Goal: Task Accomplishment & Management: Complete application form

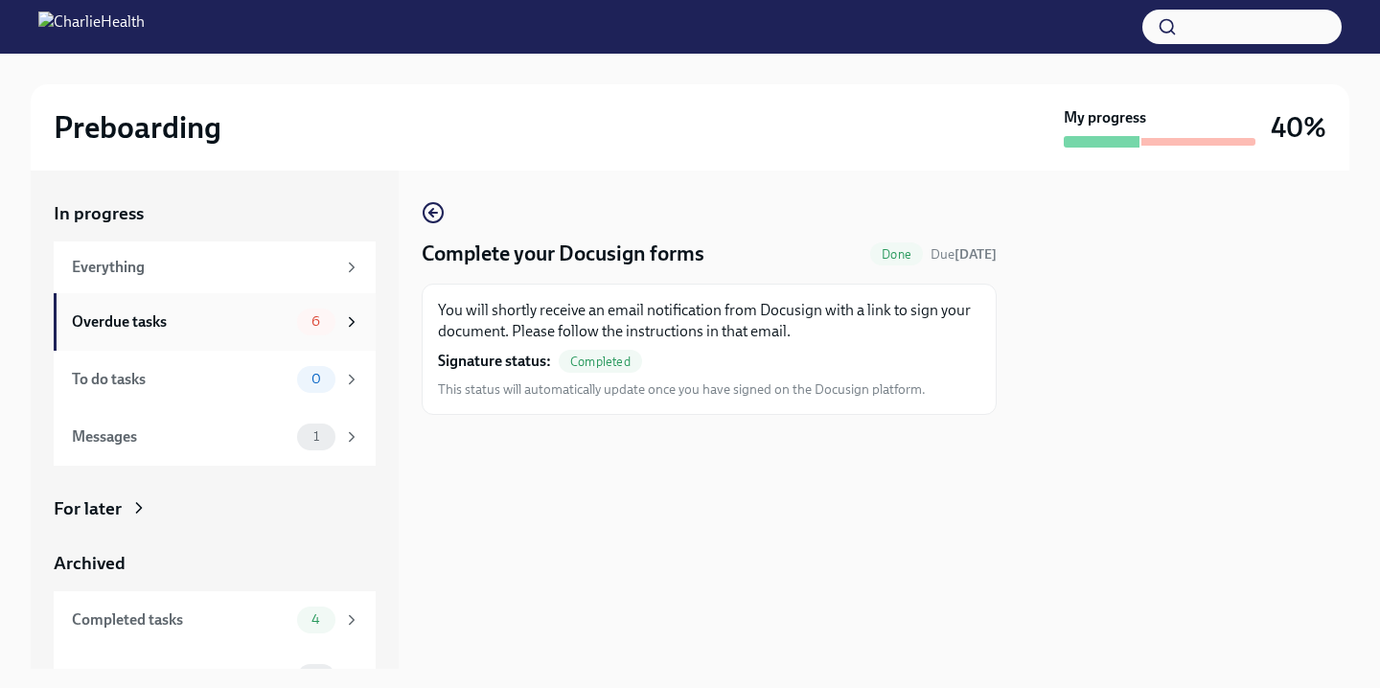
click at [160, 335] on div "Overdue tasks 6" at bounding box center [215, 322] width 322 height 58
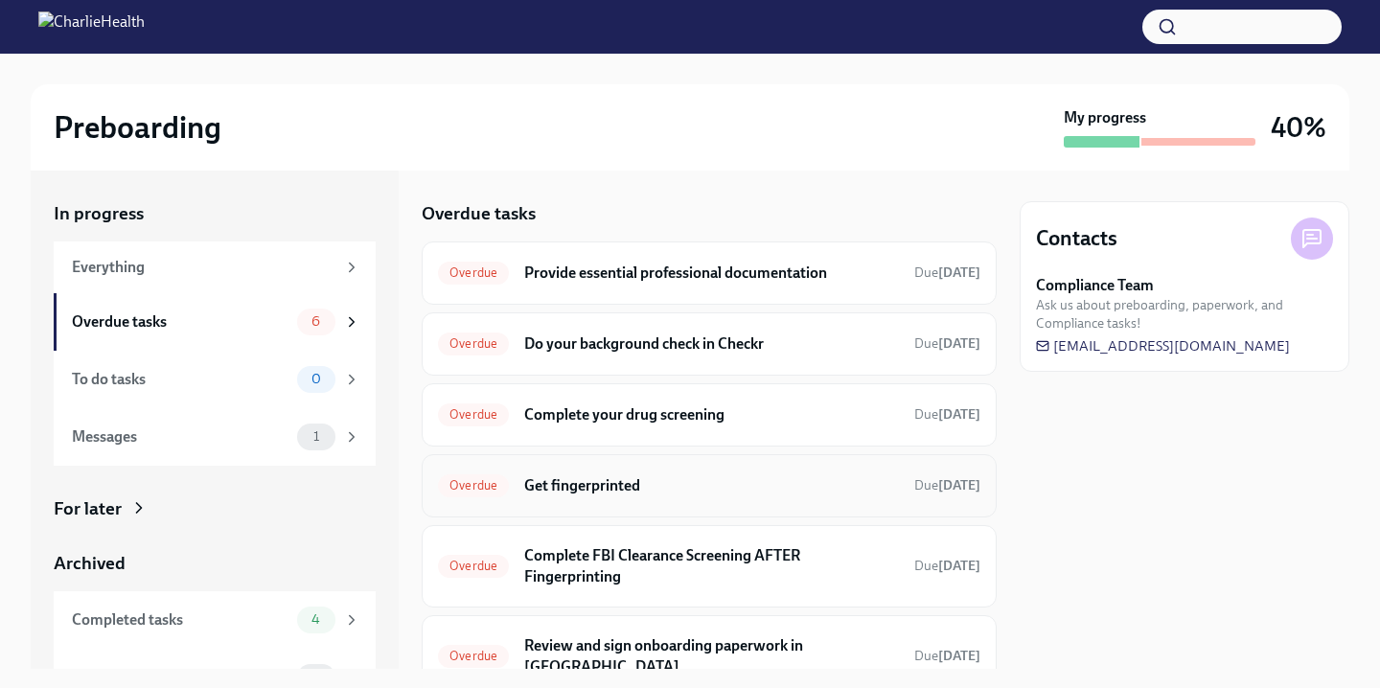
scroll to position [70, 0]
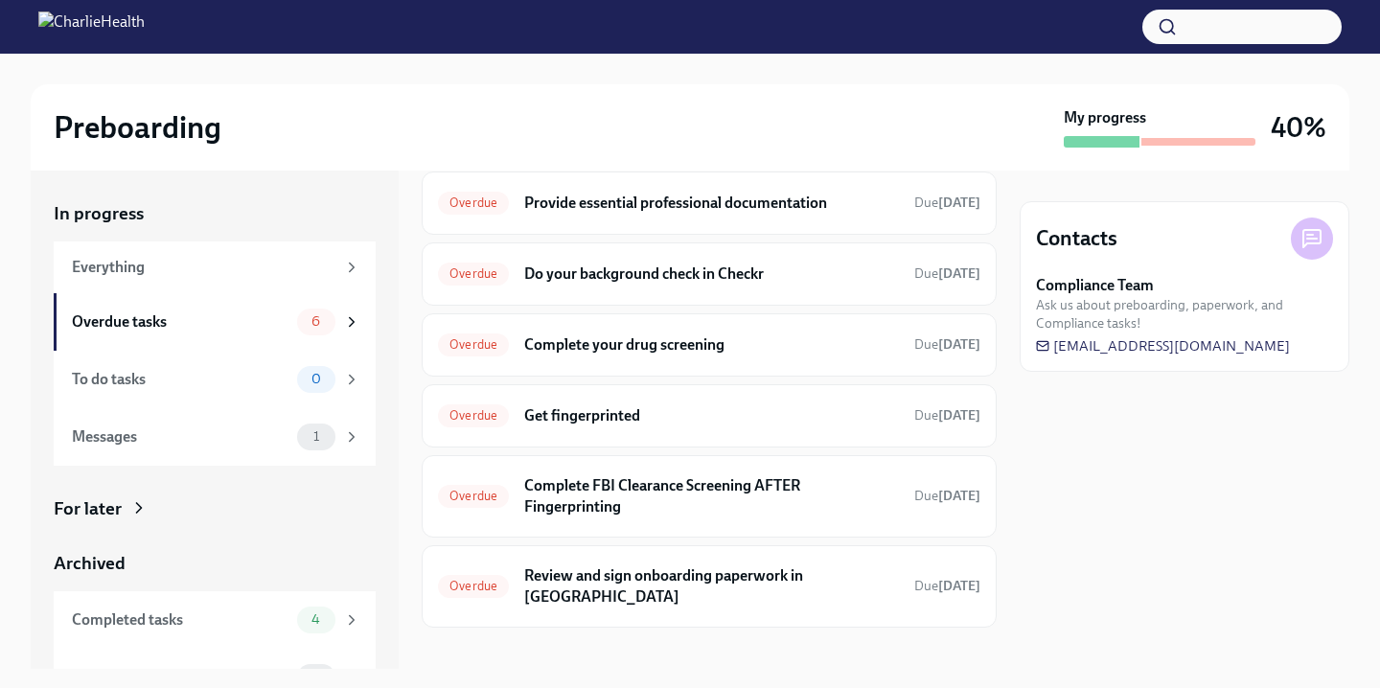
click at [289, 580] on div "Archived Completed tasks 4 Messages 0" at bounding box center [215, 628] width 322 height 155
click at [289, 631] on div "Completed tasks 4" at bounding box center [216, 620] width 289 height 27
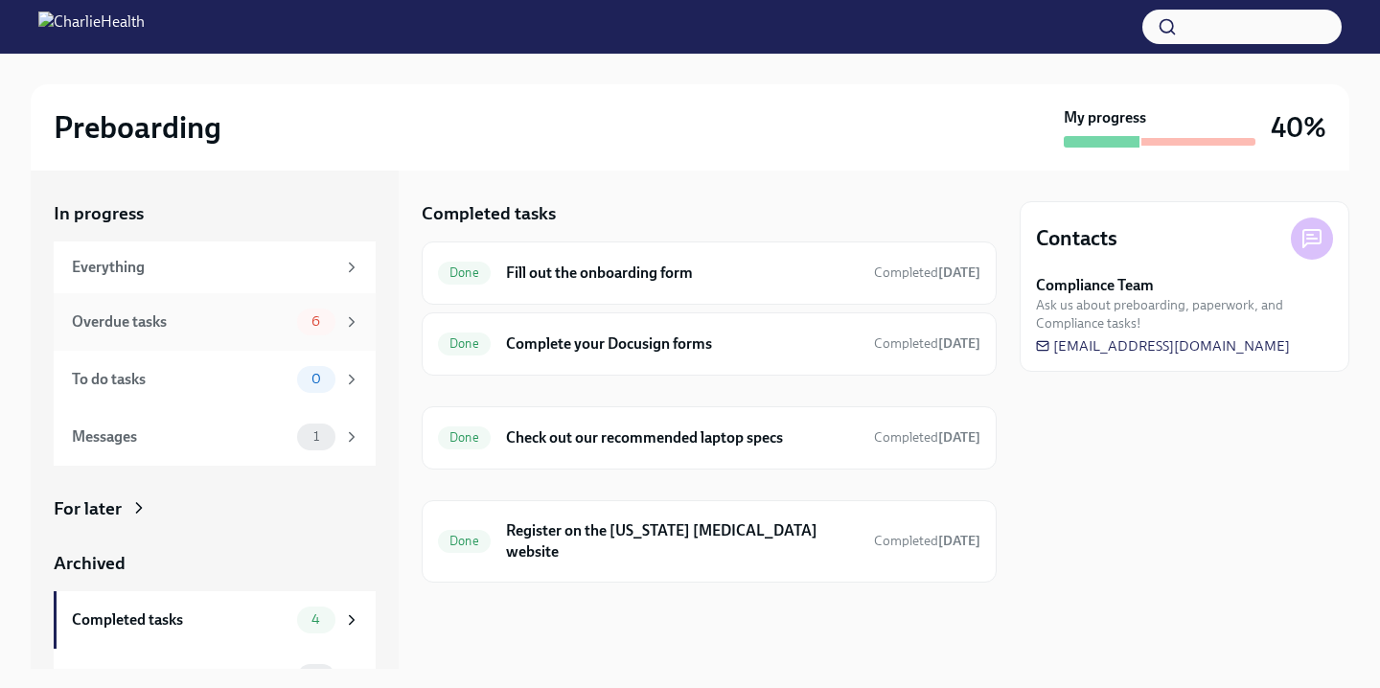
click at [254, 325] on div "Overdue tasks" at bounding box center [181, 322] width 218 height 21
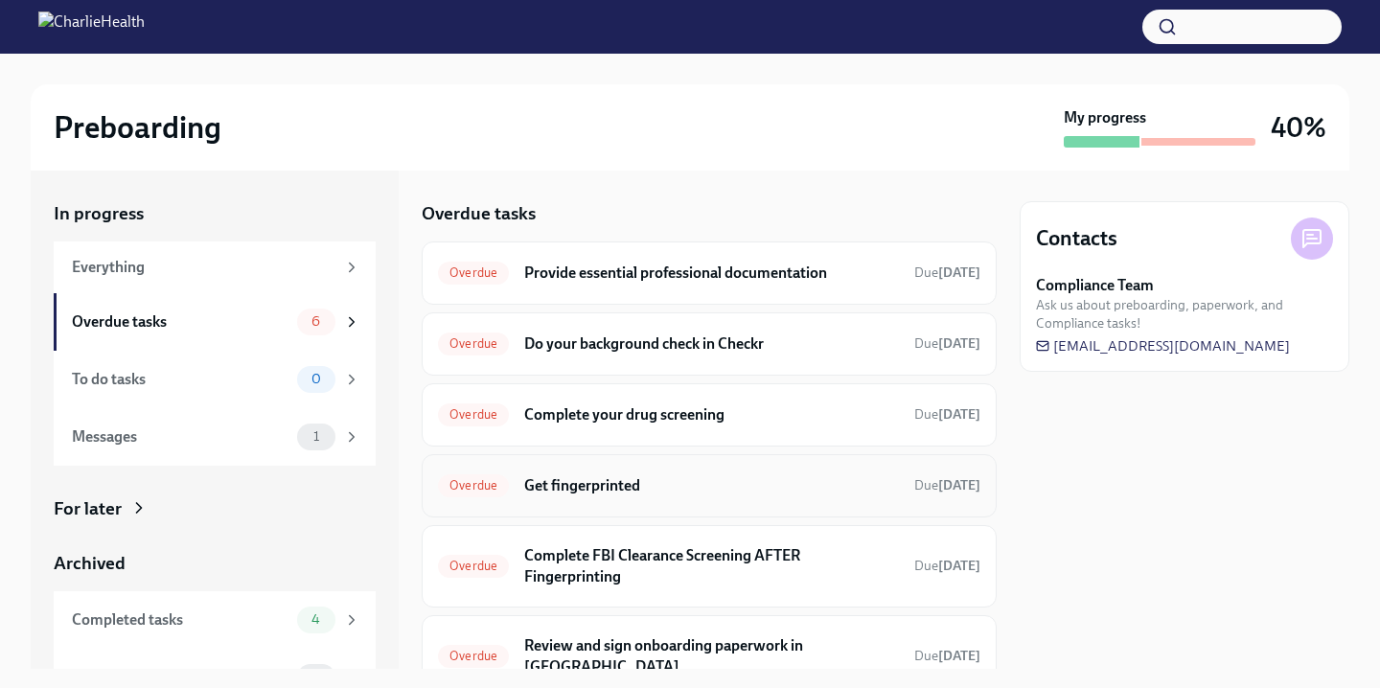
click at [733, 484] on h6 "Get fingerprinted" at bounding box center [711, 485] width 375 height 21
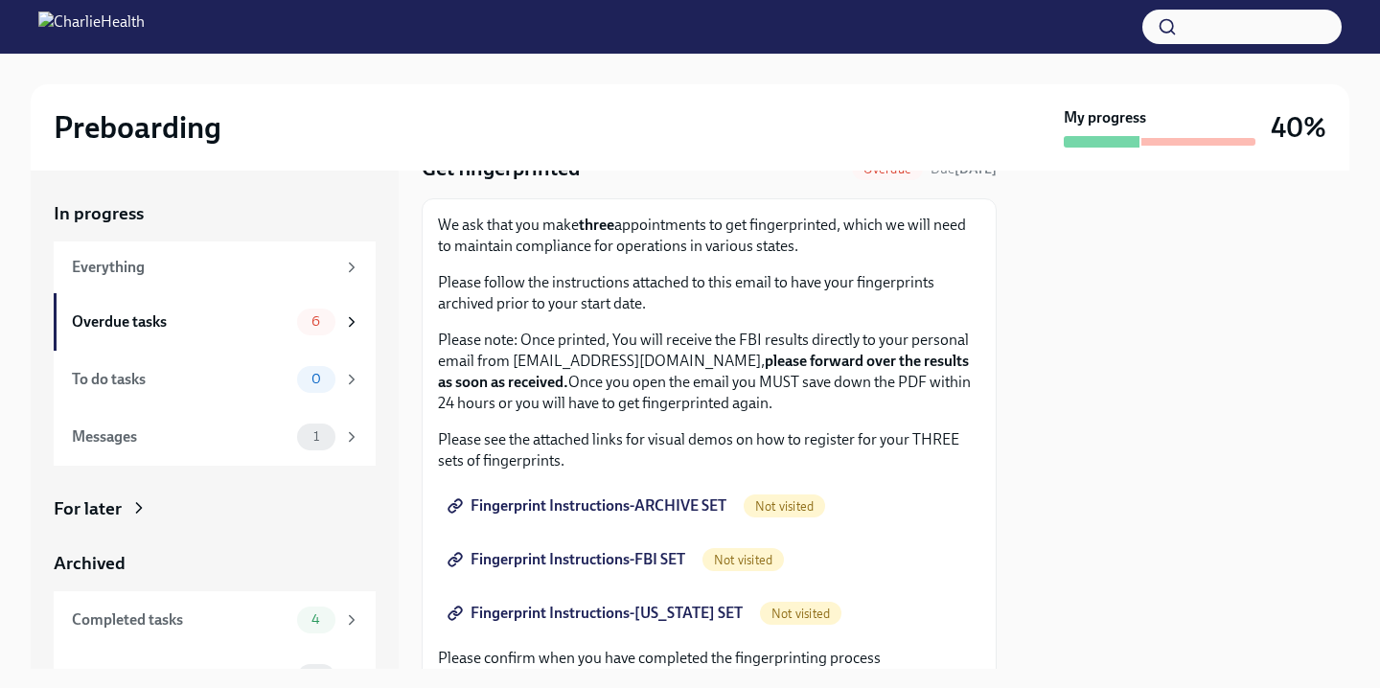
scroll to position [98, 0]
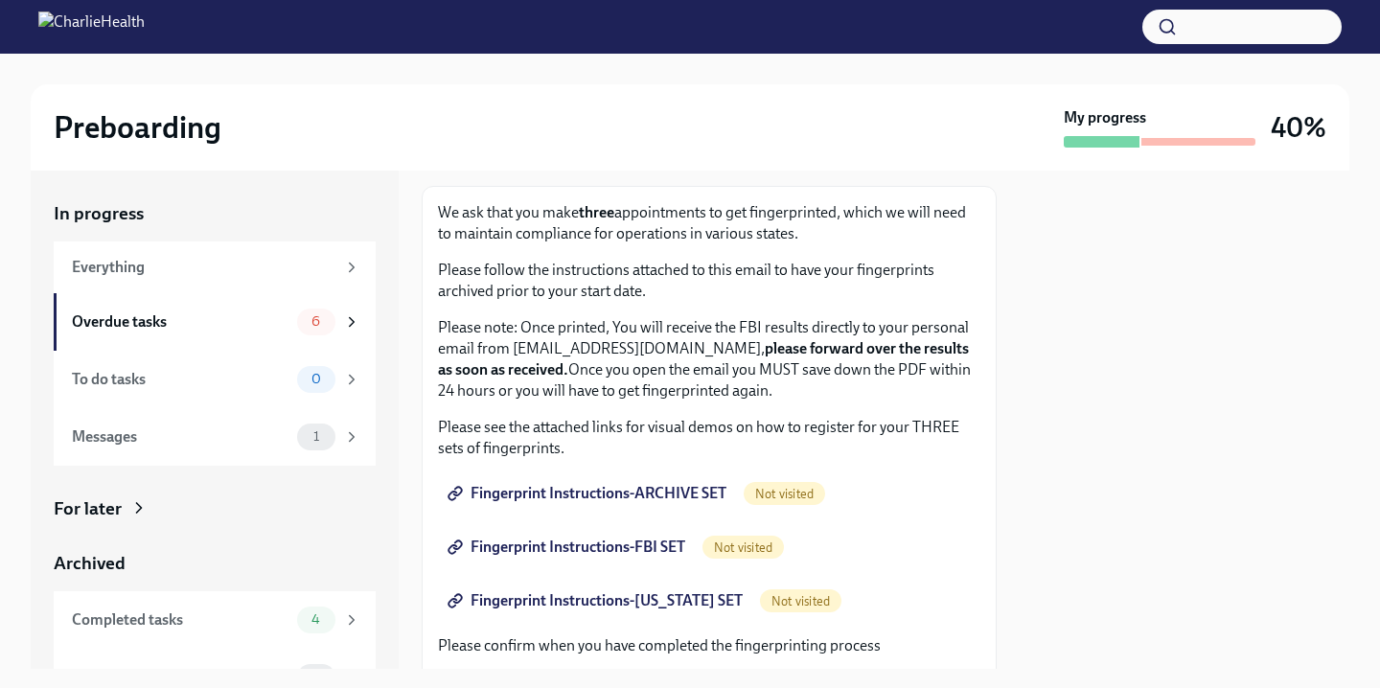
click at [652, 495] on span "Fingerprint Instructions-ARCHIVE SET" at bounding box center [589, 493] width 275 height 19
click at [654, 542] on span "Fingerprint Instructions-FBI SET" at bounding box center [569, 547] width 234 height 19
click at [697, 609] on span "Fingerprint Instructions-[US_STATE] SET" at bounding box center [597, 600] width 291 height 19
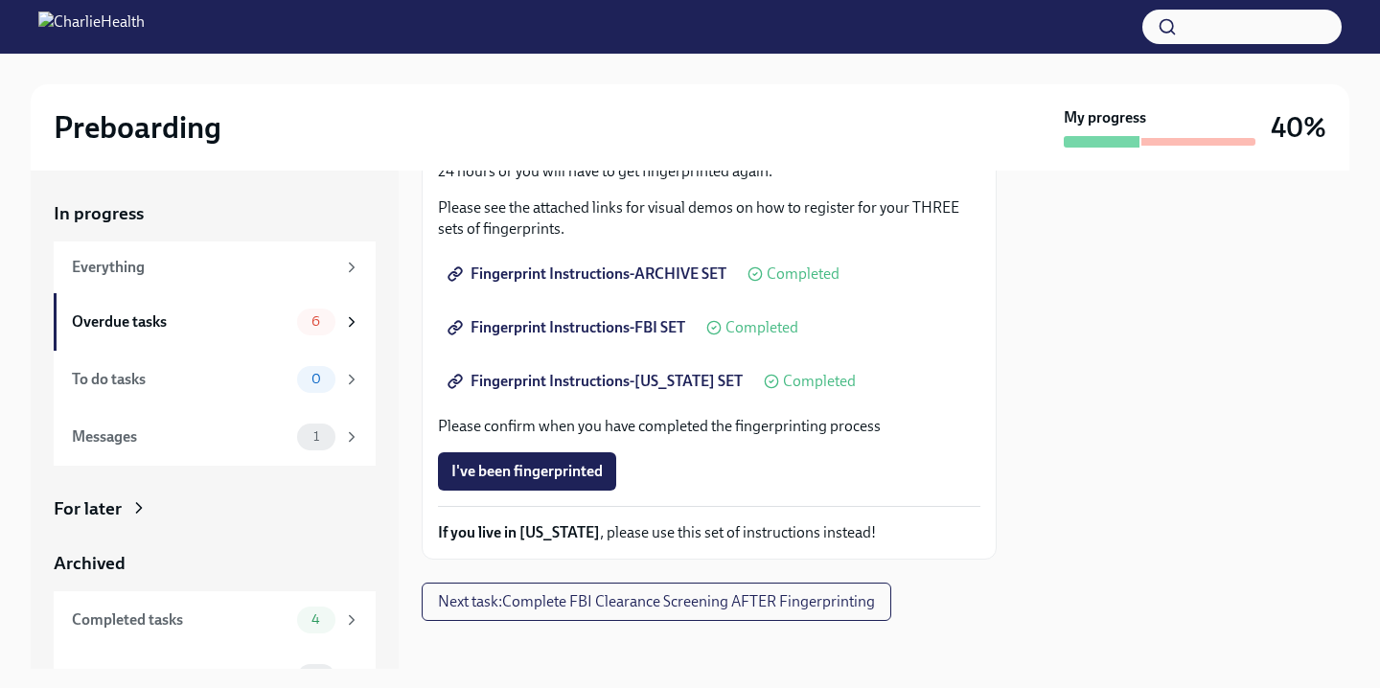
scroll to position [331, 0]
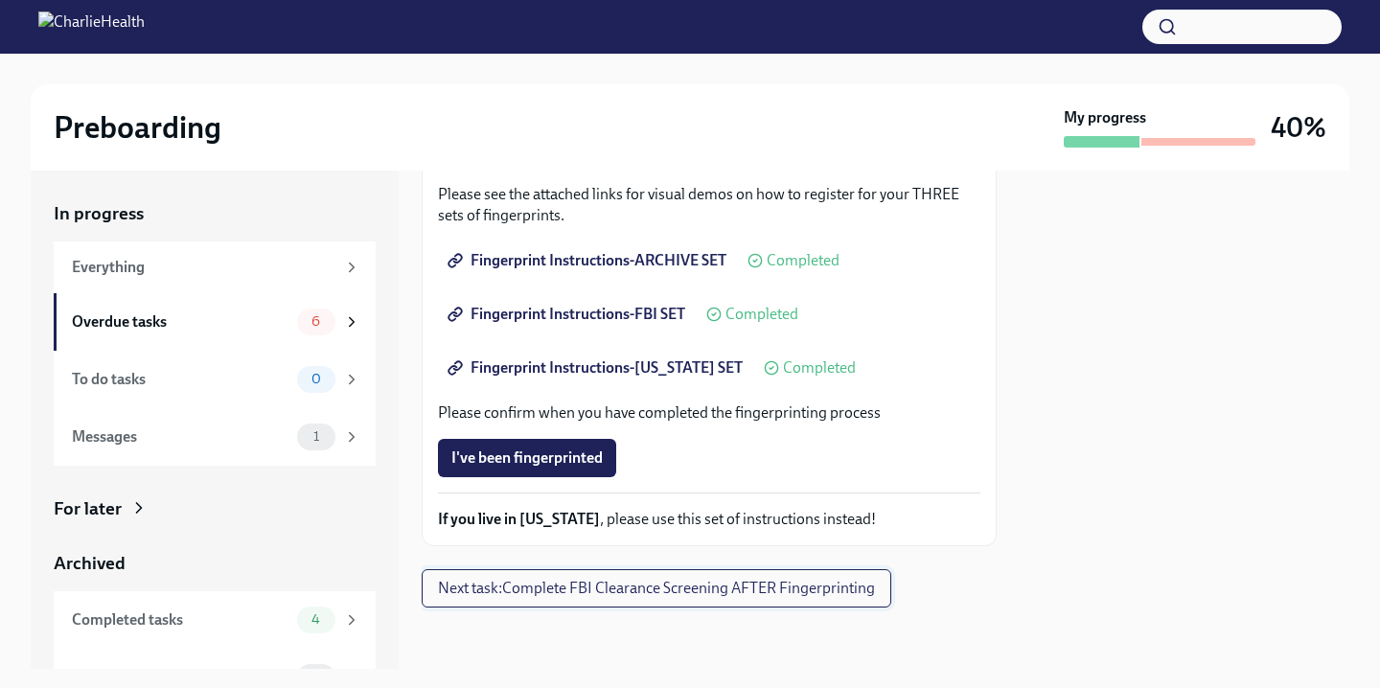
click at [561, 594] on span "Next task : Complete FBI Clearance Screening AFTER Fingerprinting" at bounding box center [656, 588] width 437 height 19
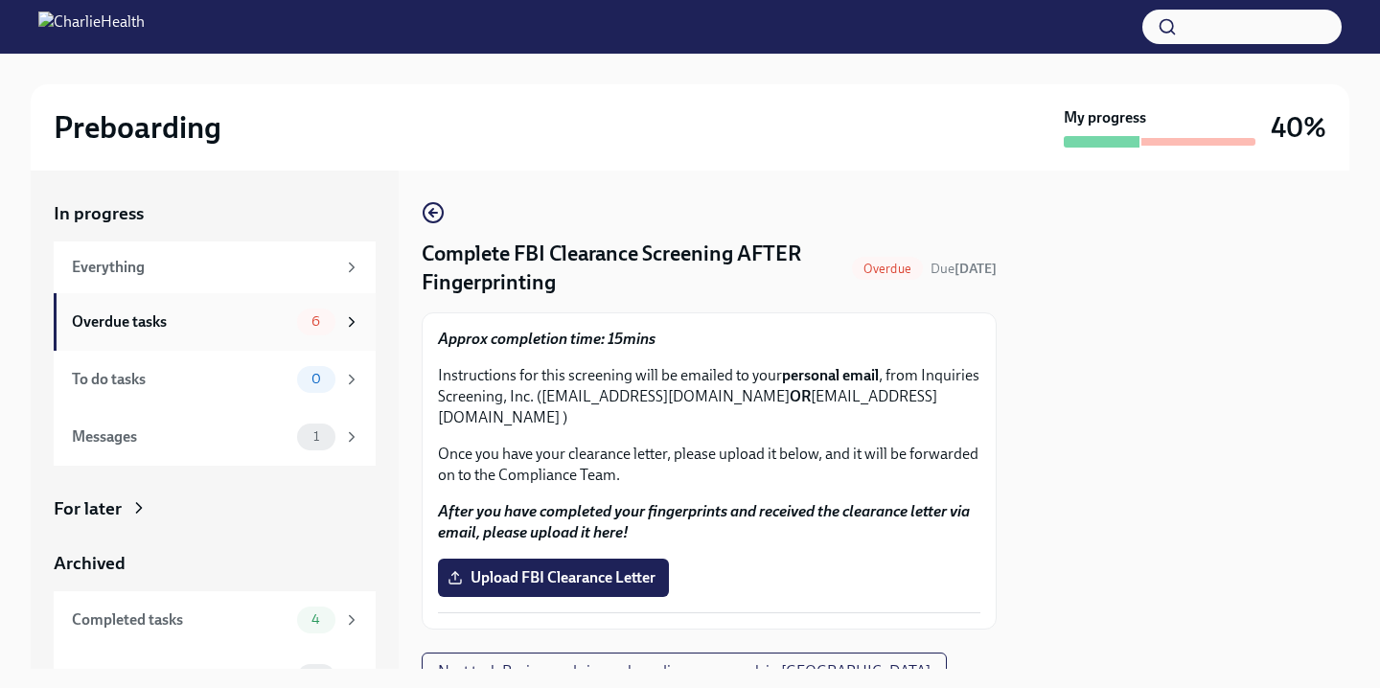
click at [356, 327] on icon at bounding box center [351, 321] width 17 height 17
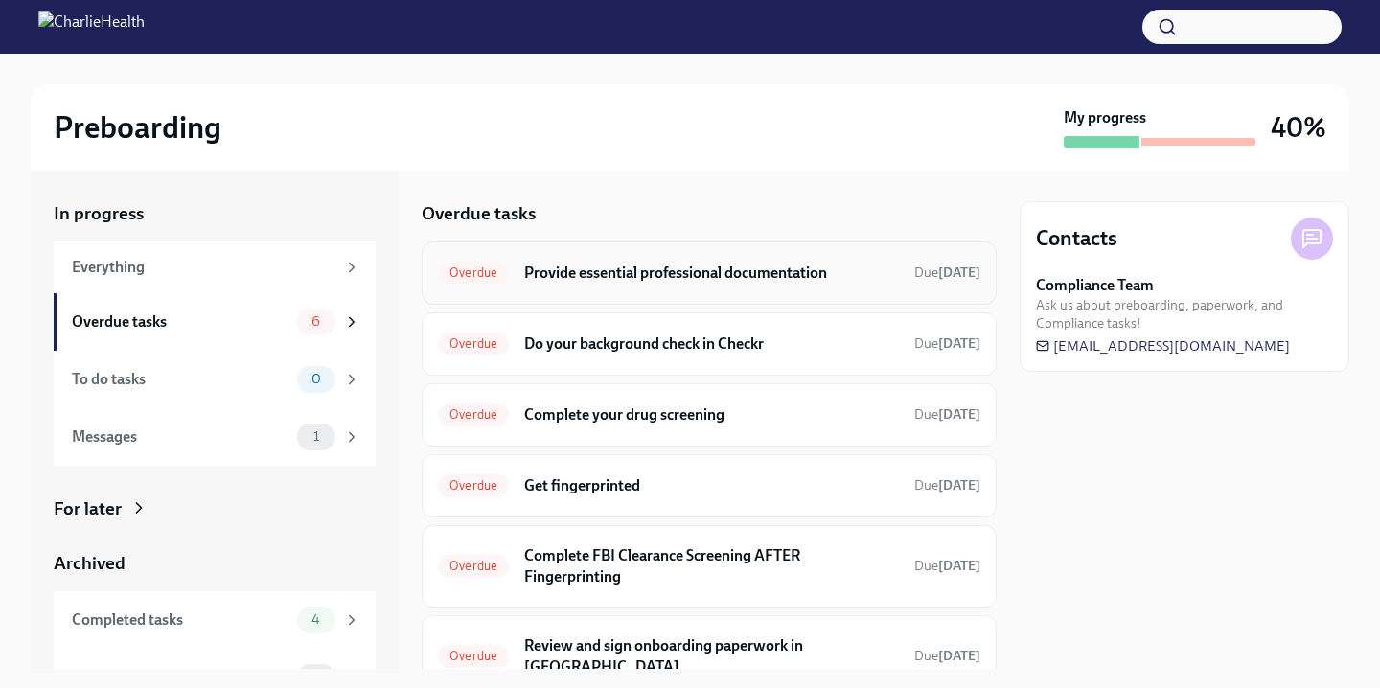
click at [640, 281] on h6 "Provide essential professional documentation" at bounding box center [711, 273] width 375 height 21
